Goal: Find specific page/section: Find specific page/section

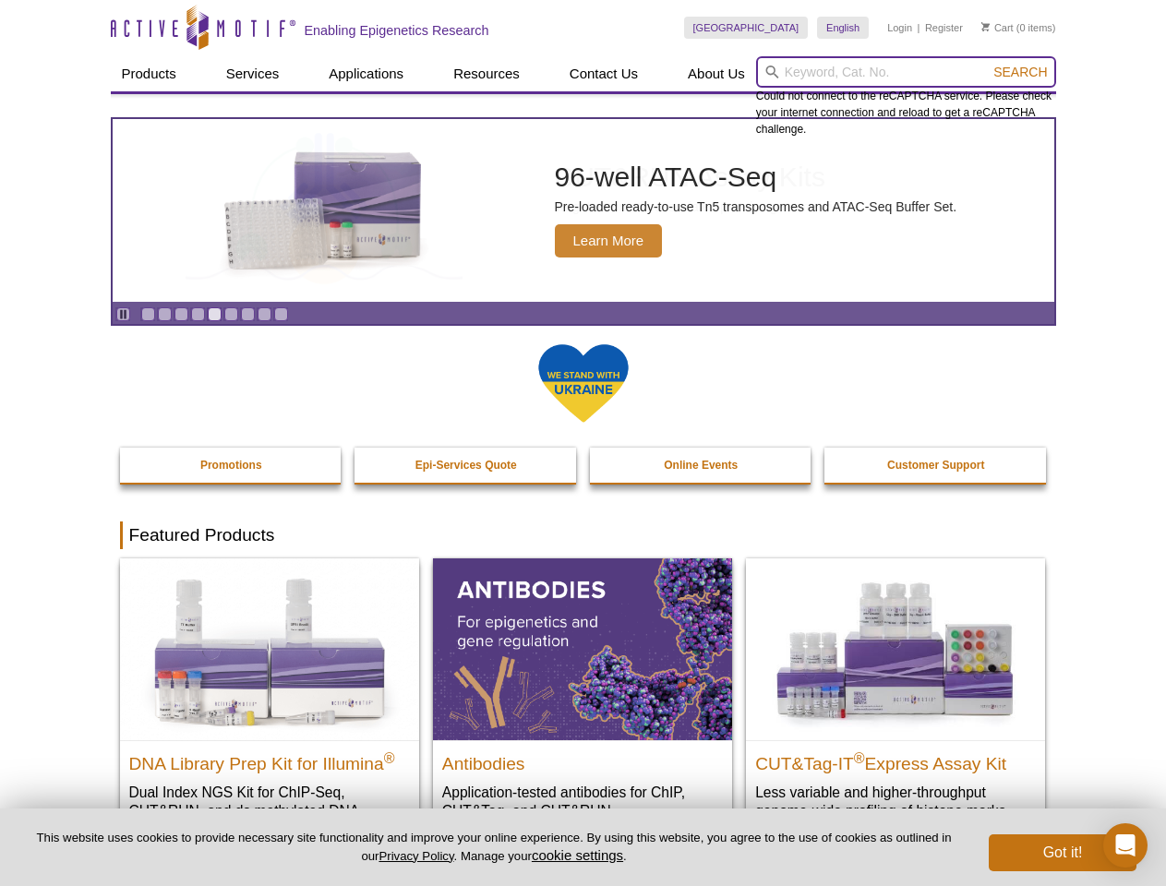
click at [905, 72] on input "search" at bounding box center [906, 71] width 300 height 31
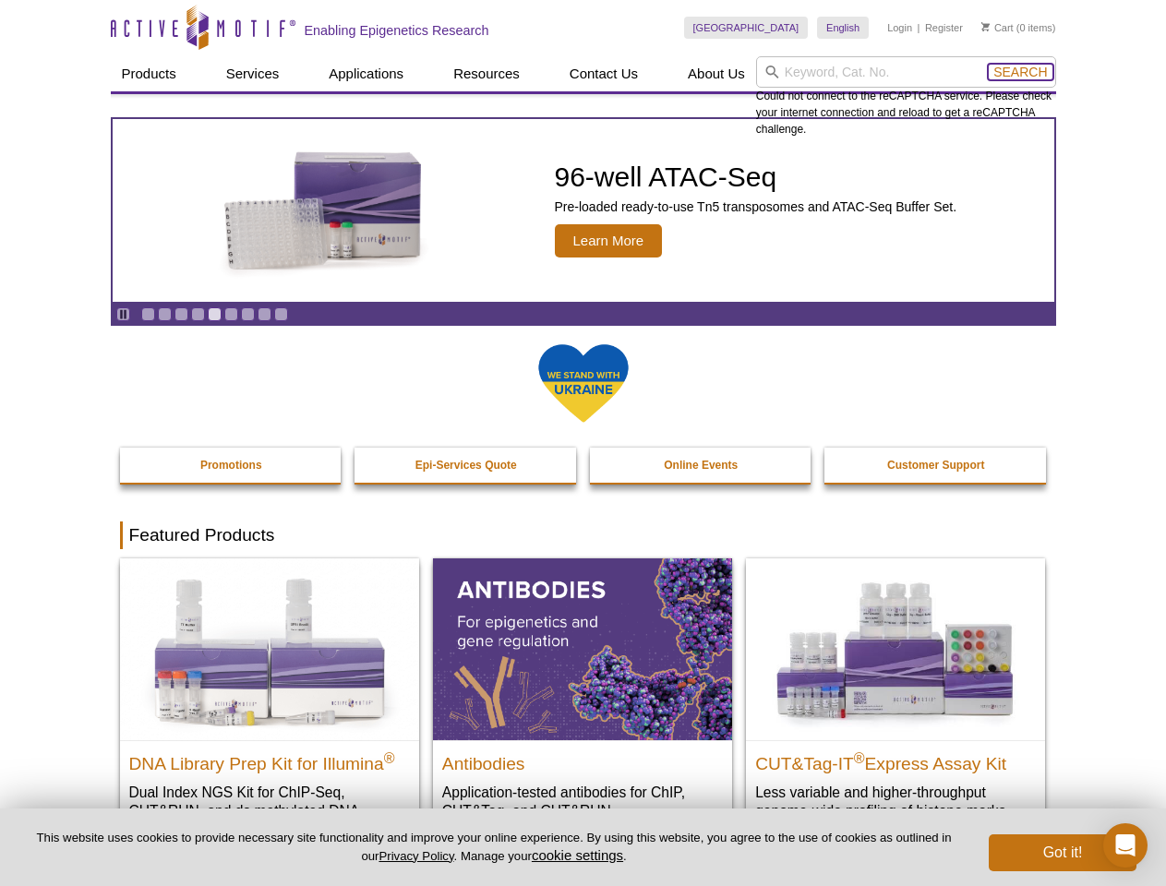
click at [1020, 72] on span "Search" at bounding box center [1020, 72] width 54 height 15
click at [123, 314] on icon "Pause" at bounding box center [123, 314] width 12 height 12
click at [148, 314] on link "Go to slide 1" at bounding box center [148, 314] width 14 height 14
click at [164, 314] on link "Go to slide 2" at bounding box center [165, 314] width 14 height 14
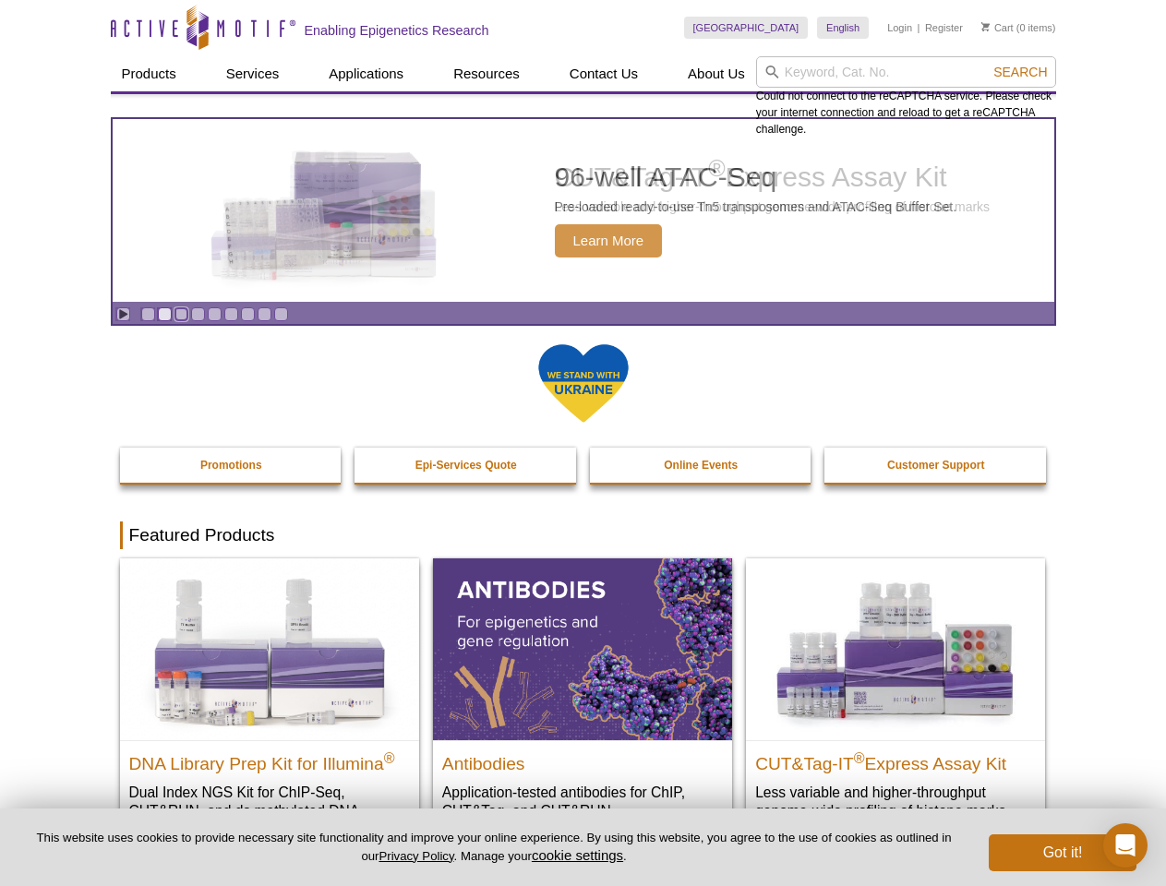
click at [181, 314] on link "Go to slide 3" at bounding box center [181, 314] width 14 height 14
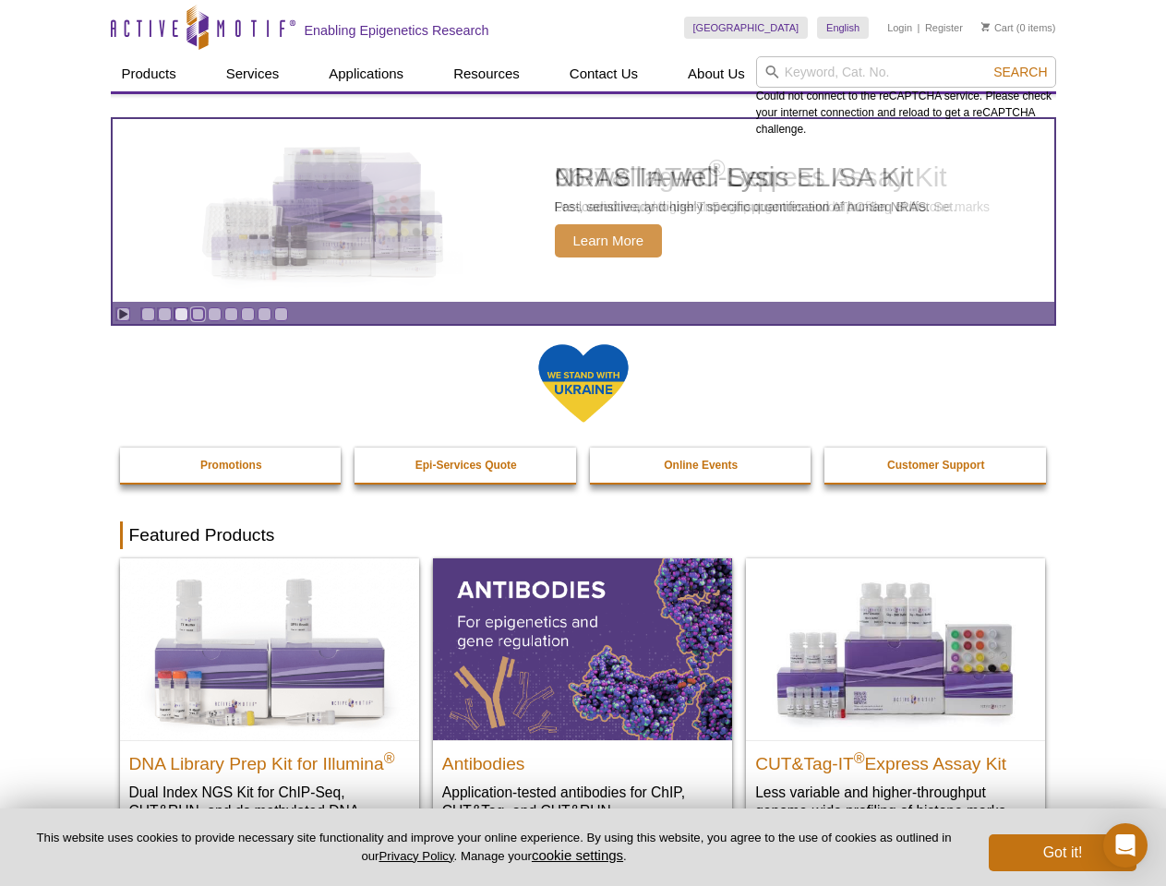
click at [197, 314] on link "Go to slide 4" at bounding box center [198, 314] width 14 height 14
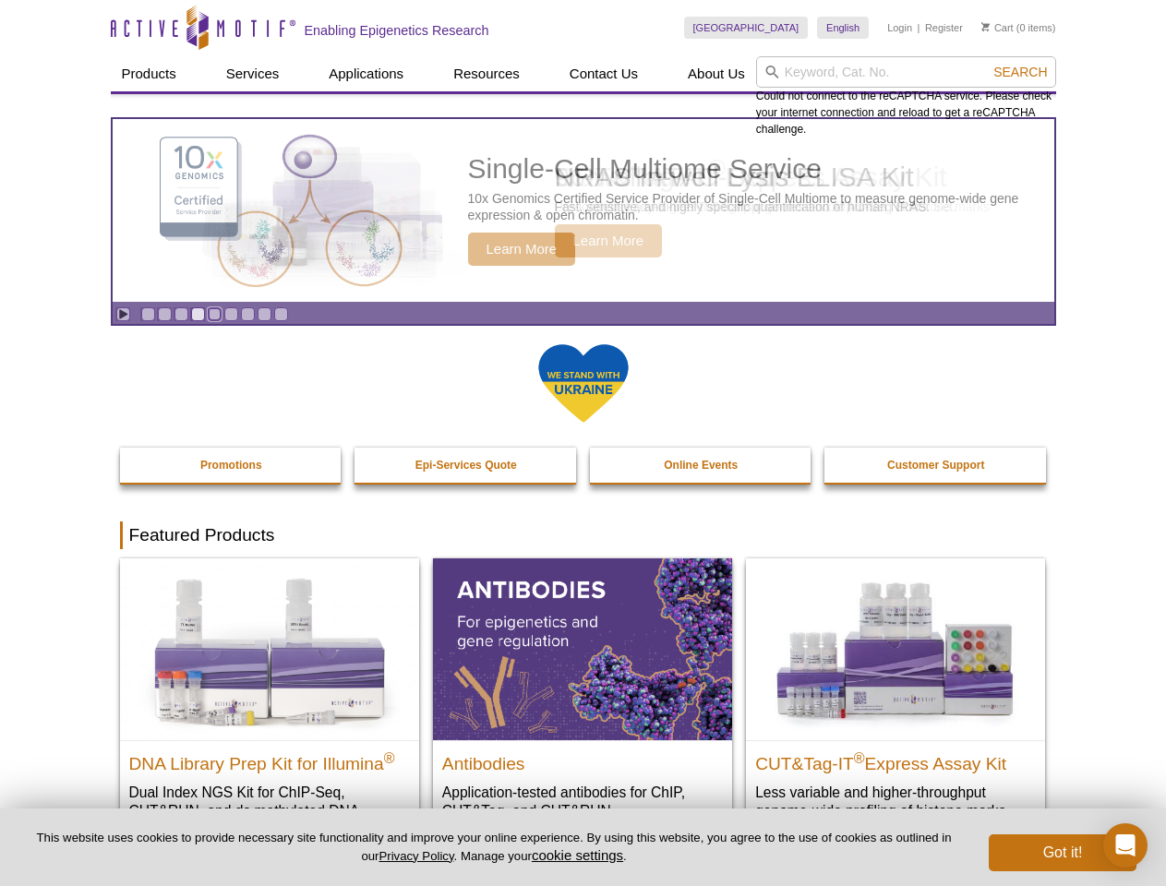
click at [214, 314] on link "Go to slide 5" at bounding box center [215, 314] width 14 height 14
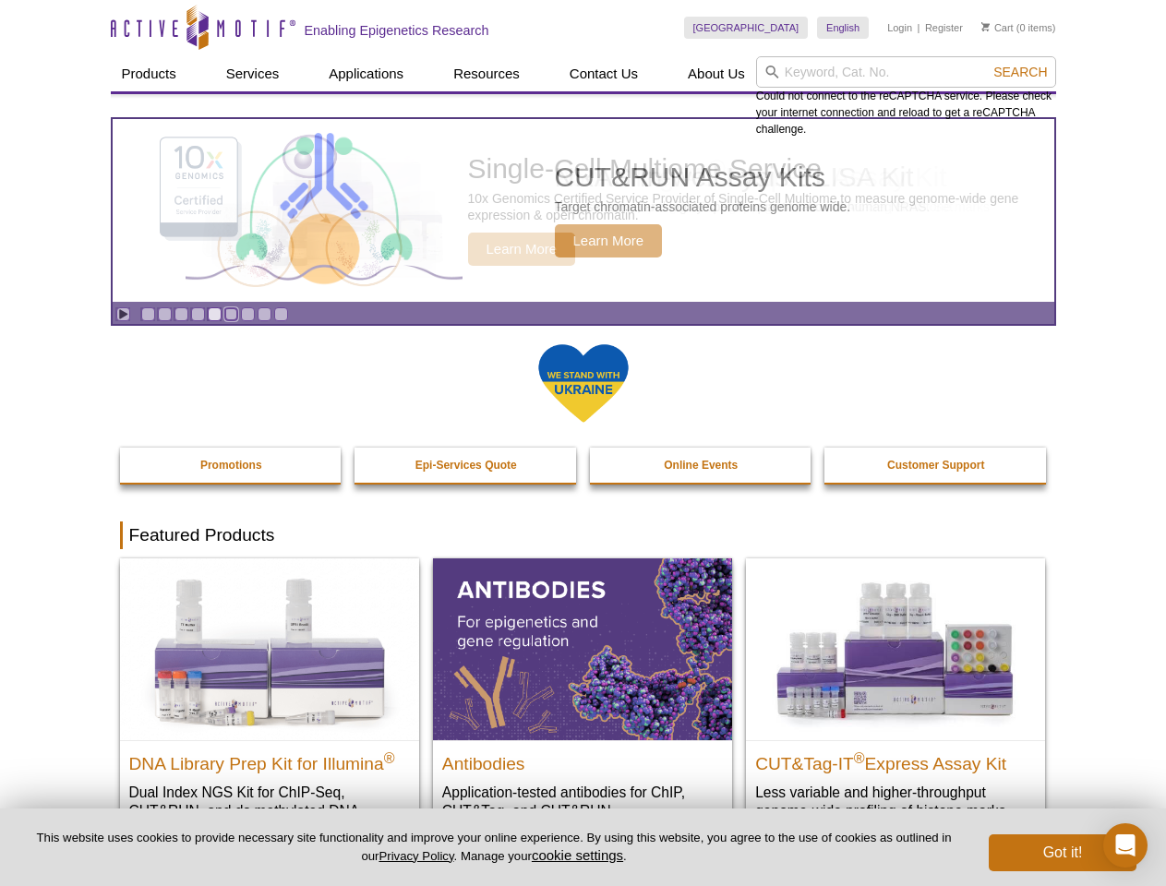
click at [231, 314] on link "Go to slide 6" at bounding box center [231, 314] width 14 height 14
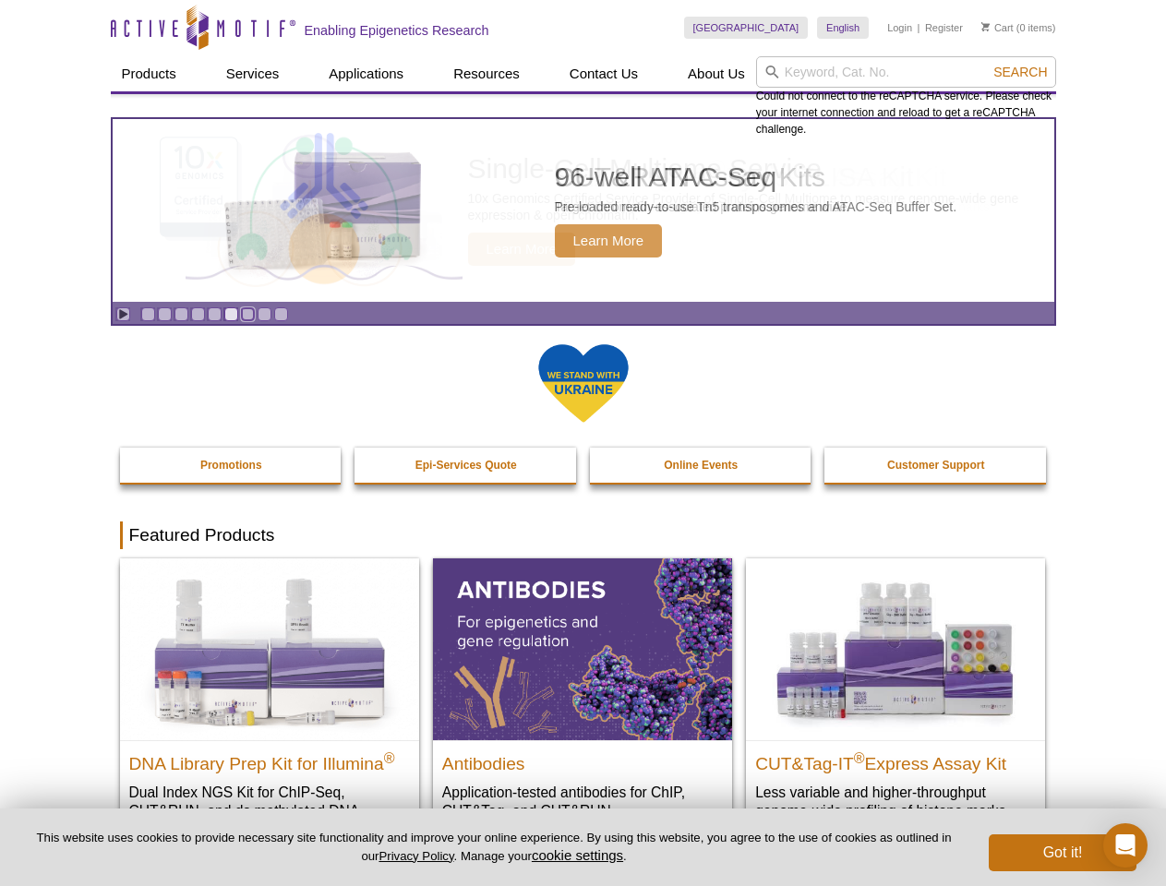
click at [247, 314] on link "Go to slide 7" at bounding box center [248, 314] width 14 height 14
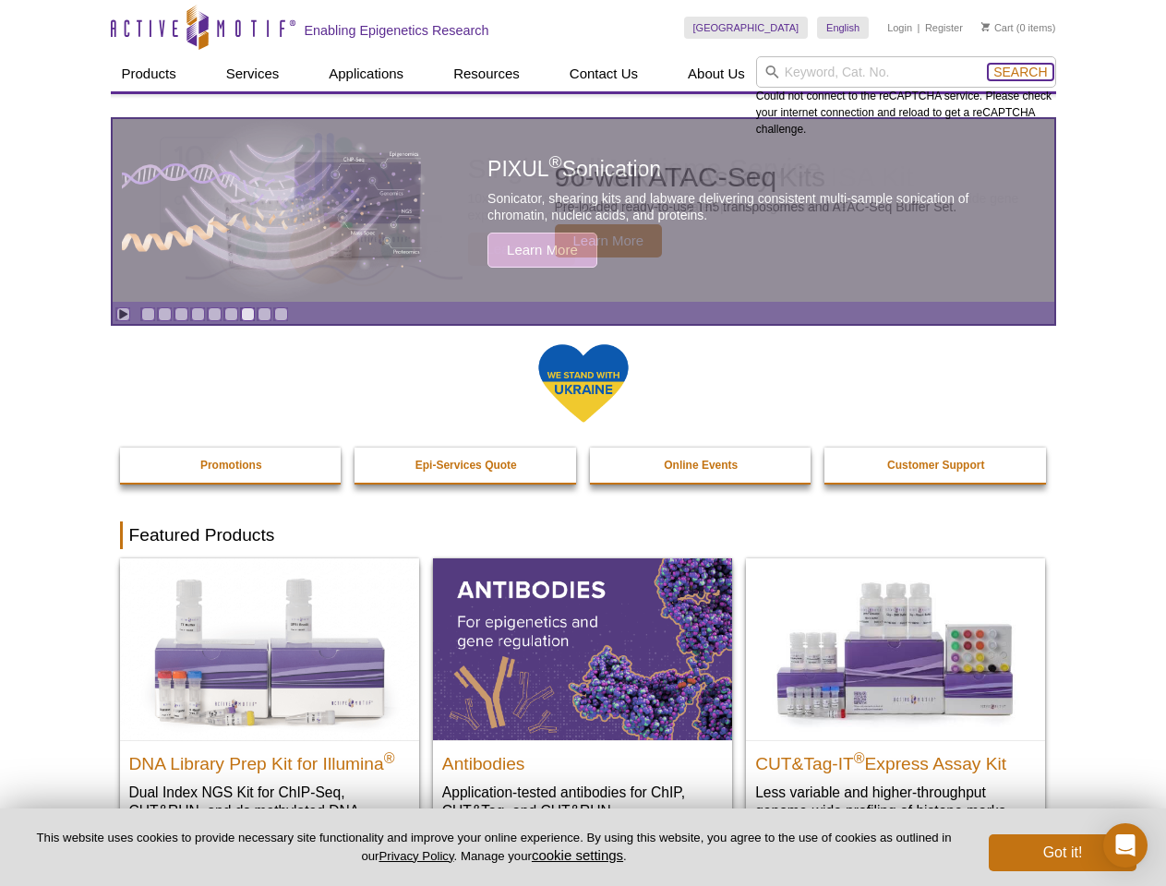
click at [1020, 72] on span "Search" at bounding box center [1020, 72] width 54 height 15
